Goal: Task Accomplishment & Management: Use online tool/utility

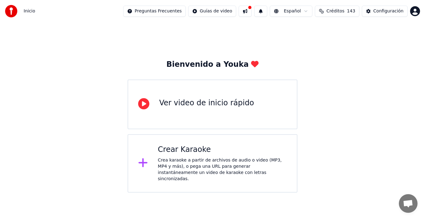
click at [186, 154] on div "Crear Karaoke" at bounding box center [222, 150] width 129 height 10
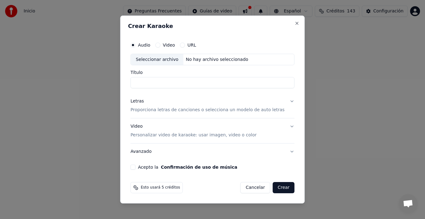
click at [162, 85] on input "Título" at bounding box center [212, 82] width 164 height 11
type input "**********"
click at [170, 111] on p "Proporciona letras de canciones o selecciona un modelo de auto letras" at bounding box center [207, 110] width 154 height 6
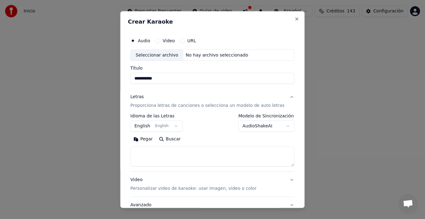
click at [175, 127] on button "English English" at bounding box center [156, 126] width 52 height 11
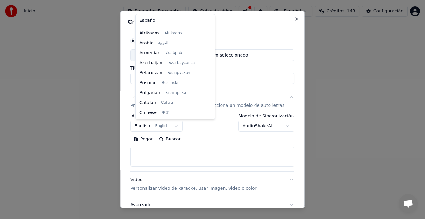
scroll to position [50, 0]
select select "**"
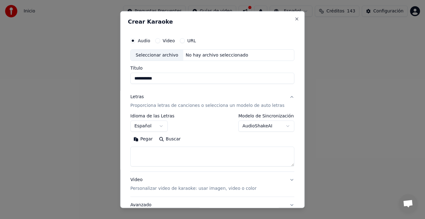
click at [152, 140] on button "Pegar" at bounding box center [143, 139] width 26 height 10
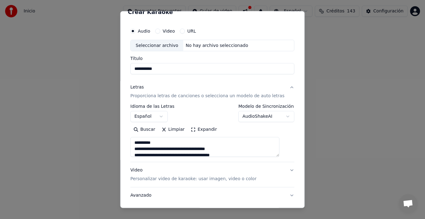
scroll to position [0, 0]
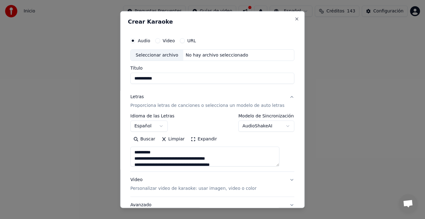
click at [161, 54] on div "Seleccionar archivo" at bounding box center [157, 54] width 53 height 11
click at [166, 57] on div "Seleccionar archivo" at bounding box center [157, 54] width 53 height 11
click at [160, 42] on button "Video" at bounding box center [157, 40] width 5 height 5
type textarea "**********"
click at [135, 41] on button "Audio" at bounding box center [132, 40] width 5 height 5
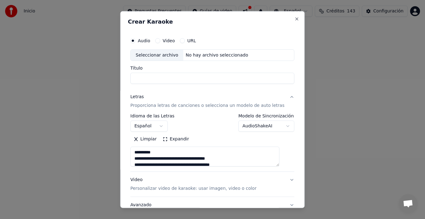
type textarea "**********"
type input "**********"
click at [153, 190] on p "Personalizar video de karaoke: usar imagen, video o color" at bounding box center [193, 189] width 126 height 6
type textarea "**********"
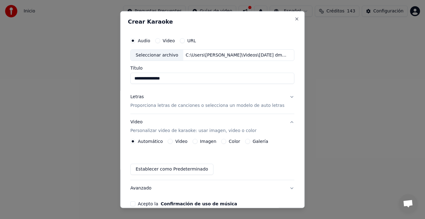
click at [182, 143] on label "Video" at bounding box center [181, 141] width 12 height 4
click at [173, 143] on button "Video" at bounding box center [170, 141] width 5 height 5
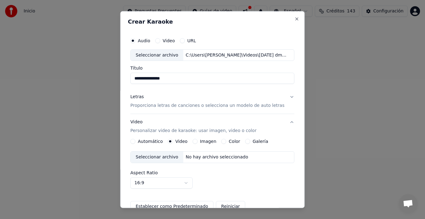
click at [165, 160] on div "Seleccionar archivo" at bounding box center [157, 157] width 53 height 11
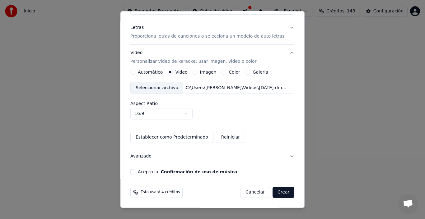
click at [135, 171] on button "Acepto la Confirmación de uso de música" at bounding box center [132, 172] width 5 height 5
click at [136, 167] on div "**********" at bounding box center [212, 69] width 169 height 215
click at [135, 173] on button "Acepto la Confirmación de uso de música" at bounding box center [132, 172] width 5 height 5
click at [280, 193] on button "Crear" at bounding box center [284, 192] width 22 height 11
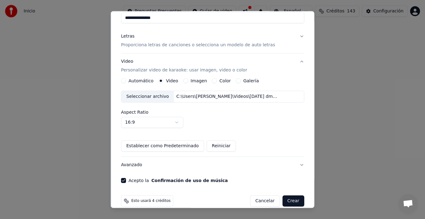
scroll to position [78, 0]
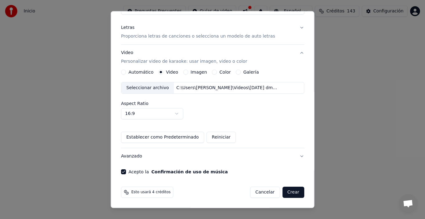
click at [282, 191] on button "Crear" at bounding box center [293, 192] width 22 height 11
click at [283, 192] on button "Crear" at bounding box center [293, 192] width 22 height 11
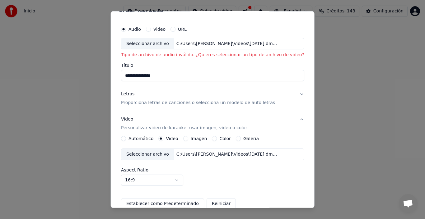
scroll to position [0, 0]
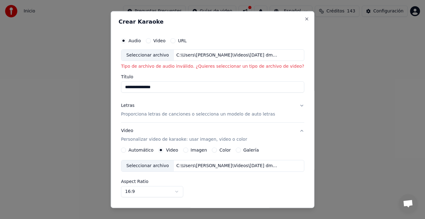
click at [194, 55] on div "C:\Users\[PERSON_NAME]\Videos\[DATE] dmaca.mp4" at bounding box center [227, 55] width 106 height 6
click at [151, 40] on button "Video" at bounding box center [148, 40] width 5 height 5
click at [153, 55] on div "Seleccionar archivo" at bounding box center [147, 54] width 53 height 11
type input "**********"
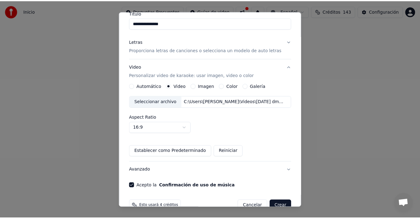
scroll to position [69, 0]
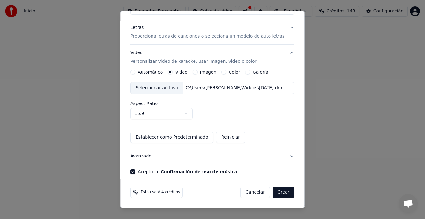
click at [278, 194] on button "Crear" at bounding box center [284, 192] width 22 height 11
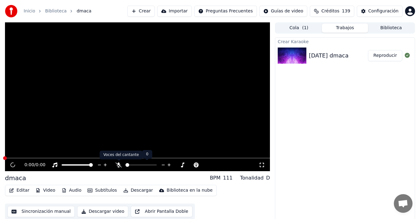
click at [120, 167] on icon at bounding box center [118, 165] width 6 height 5
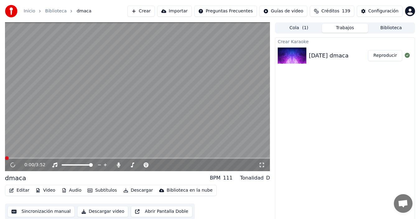
click at [261, 168] on div "0:00 / 3:52" at bounding box center [137, 165] width 260 height 6
click at [262, 165] on icon at bounding box center [262, 165] width 6 height 5
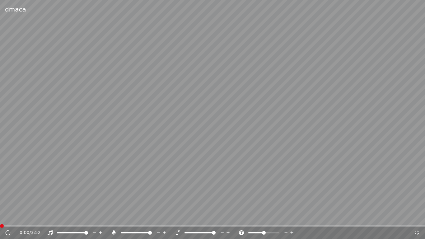
click at [216, 219] on span at bounding box center [214, 233] width 4 height 4
click at [7, 219] on icon at bounding box center [8, 233] width 6 height 6
click at [415, 219] on icon at bounding box center [417, 233] width 4 height 4
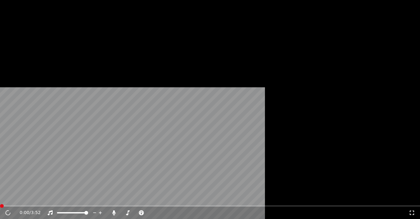
scroll to position [4, 0]
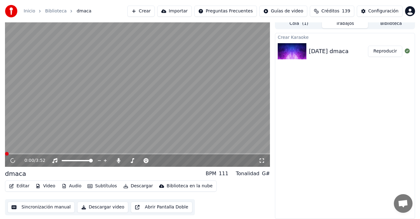
click at [89, 207] on button "Descargar video" at bounding box center [102, 207] width 51 height 11
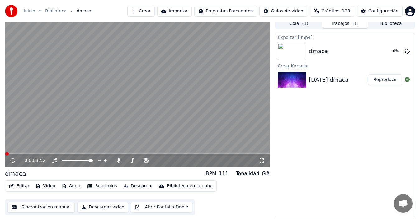
click at [388, 82] on button "Reproducir" at bounding box center [385, 79] width 34 height 11
click at [38, 156] on span at bounding box center [40, 154] width 4 height 4
click at [5, 155] on span at bounding box center [7, 154] width 4 height 4
click at [14, 161] on icon at bounding box center [13, 161] width 6 height 6
click at [259, 174] on div "Tonalidad" at bounding box center [247, 173] width 24 height 7
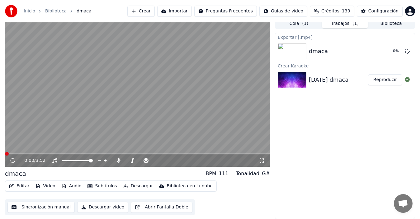
click at [134, 186] on button "Descargar" at bounding box center [138, 186] width 35 height 9
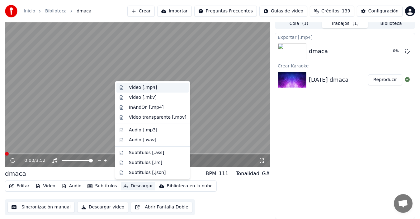
click at [144, 87] on div "Video [.mp4]" at bounding box center [143, 88] width 28 height 6
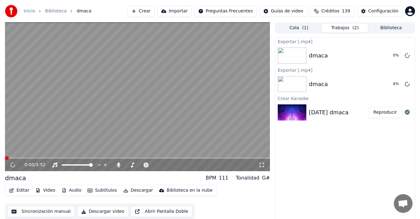
click at [350, 30] on button "Trabajos ( 2 )" at bounding box center [345, 28] width 46 height 9
click at [342, 26] on button "Trabajos ( 2 )" at bounding box center [345, 28] width 46 height 9
click at [350, 30] on button "Trabajos ( 2 )" at bounding box center [345, 28] width 46 height 9
click at [387, 29] on button "Biblioteca" at bounding box center [391, 28] width 46 height 9
click at [345, 29] on button "Trabajos ( 2 )" at bounding box center [345, 28] width 46 height 9
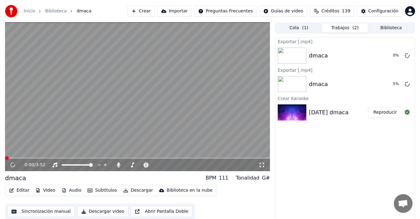
click at [300, 30] on button "Cola ( 1 )" at bounding box center [299, 28] width 46 height 9
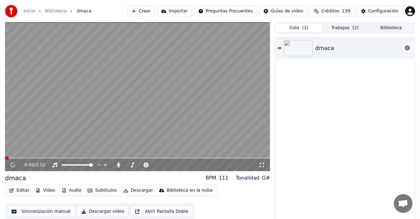
click at [350, 26] on button "Trabajos ( 2 )" at bounding box center [345, 28] width 46 height 9
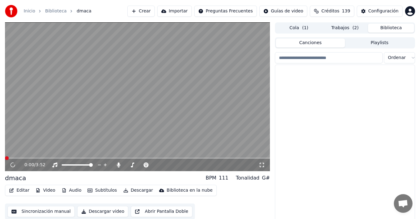
click at [396, 29] on button "Biblioteca" at bounding box center [391, 28] width 46 height 9
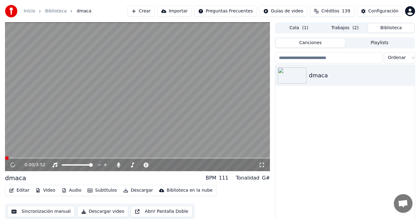
click at [389, 27] on button "Biblioteca" at bounding box center [391, 28] width 46 height 9
click at [408, 76] on icon "button" at bounding box center [409, 75] width 6 height 5
click at [380, 44] on button "Playlists" at bounding box center [379, 43] width 69 height 9
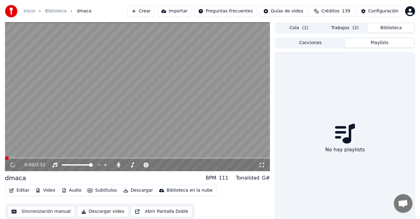
click at [319, 46] on button "Canciones" at bounding box center [310, 43] width 69 height 9
click at [312, 44] on button "Canciones" at bounding box center [310, 43] width 69 height 9
click at [389, 28] on button "Biblioteca" at bounding box center [391, 28] width 46 height 9
click at [345, 29] on button "Trabajos ( 2 )" at bounding box center [345, 28] width 46 height 9
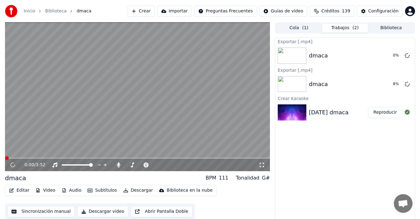
scroll to position [4, 0]
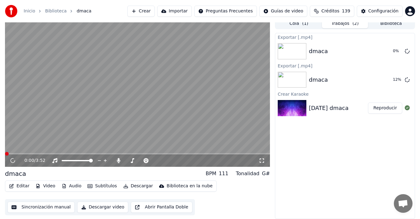
click at [135, 188] on button "Descargar" at bounding box center [138, 186] width 35 height 9
click at [132, 186] on button "Descargar" at bounding box center [138, 186] width 35 height 9
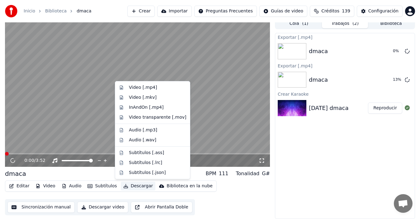
click at [16, 161] on icon at bounding box center [12, 160] width 7 height 7
click at [7, 159] on div "0:00 / 3:52" at bounding box center [137, 161] width 265 height 12
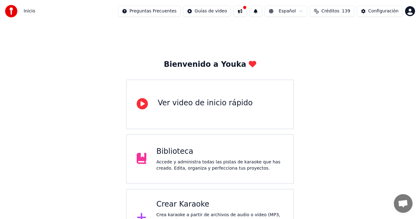
click at [185, 156] on div "Biblioteca" at bounding box center [219, 152] width 127 height 10
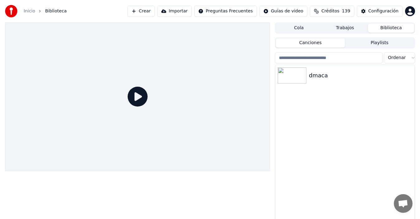
click at [137, 94] on icon at bounding box center [138, 97] width 20 height 20
click at [139, 96] on icon at bounding box center [138, 97] width 20 height 20
click at [137, 99] on icon at bounding box center [138, 97] width 20 height 20
click at [293, 81] on img at bounding box center [291, 76] width 29 height 16
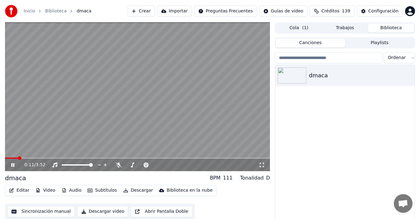
click at [14, 166] on icon at bounding box center [12, 165] width 3 height 4
click at [13, 165] on icon at bounding box center [13, 165] width 4 height 4
click at [8, 160] on span at bounding box center [9, 158] width 4 height 4
click at [118, 167] on icon at bounding box center [118, 165] width 6 height 5
drag, startPoint x: 27, startPoint y: 159, endPoint x: 24, endPoint y: 161, distance: 4.0
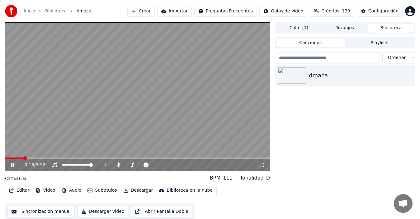
click at [24, 161] on div "0:16 / 3:52" at bounding box center [137, 165] width 265 height 12
click at [7, 160] on span at bounding box center [9, 158] width 4 height 4
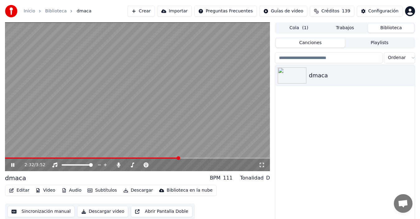
scroll to position [10, 0]
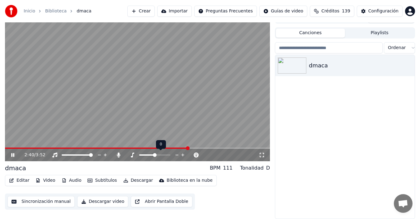
click at [154, 155] on span at bounding box center [155, 155] width 4 height 4
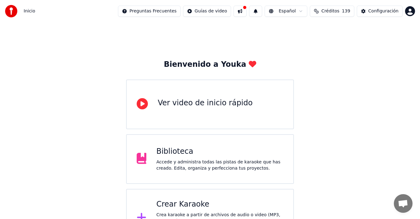
click at [180, 169] on div "Accede y administra todas las pistas de karaoke que has creado. Edita, organiza…" at bounding box center [219, 165] width 127 height 12
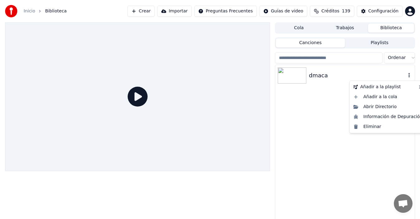
click at [409, 78] on button "button" at bounding box center [409, 75] width 6 height 7
click at [378, 108] on div "Abrir Directorio" at bounding box center [388, 107] width 74 height 10
click at [411, 76] on icon "button" at bounding box center [409, 75] width 6 height 5
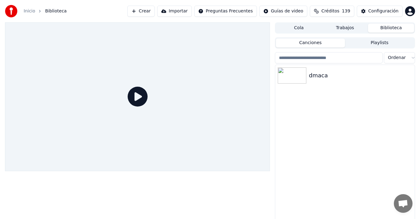
click at [409, 60] on html "Inicio Biblioteca Crear Importar Preguntas Frecuentes Guías de video Créditos 1…" at bounding box center [210, 109] width 420 height 219
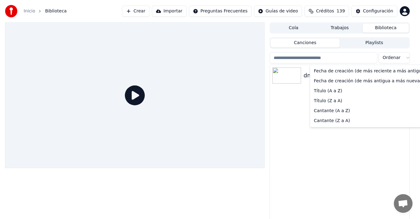
click at [261, 119] on html "Inicio Biblioteca Crear Importar Preguntas Frecuentes Guías de video Créditos 1…" at bounding box center [210, 109] width 420 height 219
click at [410, 58] on html "Inicio Biblioteca Crear Importar Preguntas Frecuentes Guías de video Créditos 1…" at bounding box center [210, 109] width 420 height 219
click at [292, 109] on html "Inicio Biblioteca Crear Importar Preguntas Frecuentes Guías de video Créditos 1…" at bounding box center [210, 109] width 420 height 219
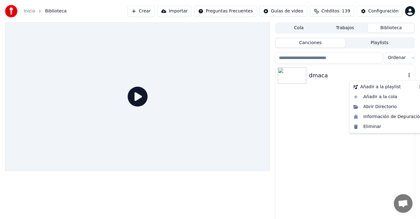
click at [409, 77] on icon "button" at bounding box center [409, 75] width 6 height 5
click at [378, 107] on div "Abrir Directorio" at bounding box center [388, 107] width 74 height 10
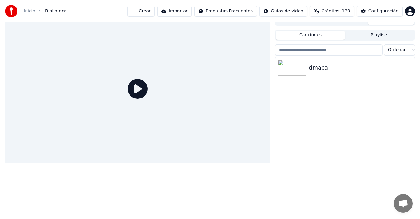
scroll to position [10, 0]
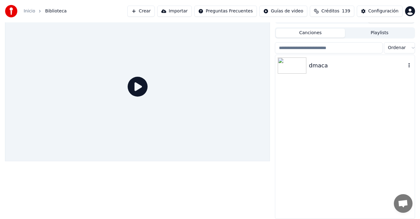
click at [294, 69] on img at bounding box center [291, 66] width 29 height 16
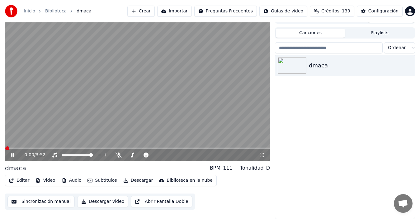
click at [103, 203] on button "Descargar video" at bounding box center [102, 201] width 51 height 11
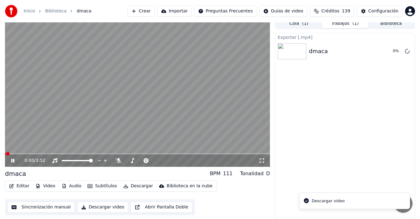
scroll to position [4, 0]
click at [13, 162] on icon at bounding box center [17, 160] width 14 height 5
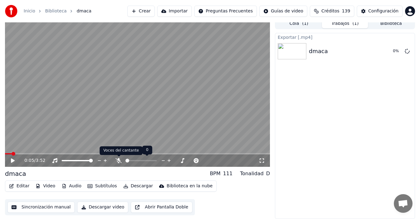
click at [120, 160] on icon at bounding box center [118, 160] width 6 height 5
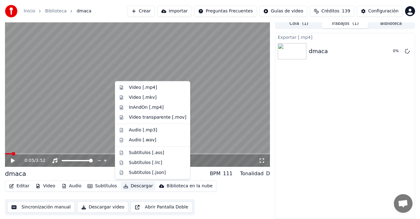
click at [133, 186] on button "Descargar" at bounding box center [138, 186] width 35 height 9
click at [147, 89] on div "Video [.mp4]" at bounding box center [143, 88] width 28 height 6
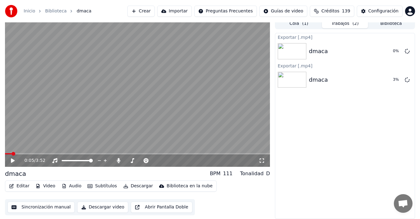
click at [96, 207] on button "Descargar video" at bounding box center [102, 207] width 51 height 11
click at [106, 206] on button "Descargar video" at bounding box center [102, 207] width 51 height 11
